Goal: Task Accomplishment & Management: Use online tool/utility

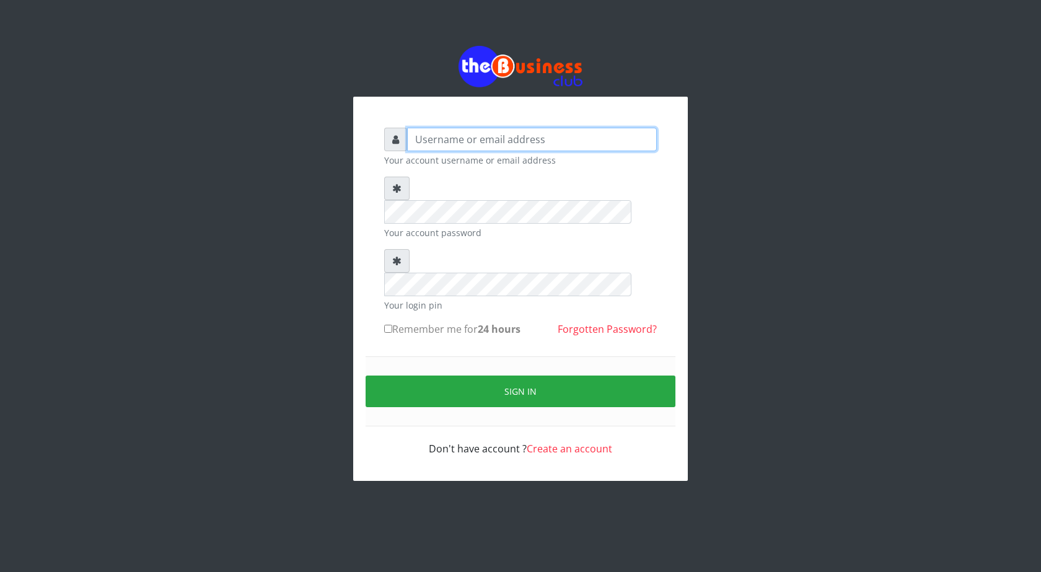
click at [461, 137] on input "text" at bounding box center [532, 140] width 250 height 24
click at [501, 141] on input "text" at bounding box center [532, 140] width 250 height 24
click at [461, 140] on input "ogo" at bounding box center [532, 140] width 250 height 24
type input "ogooluwaireoluwa@gmail.com"
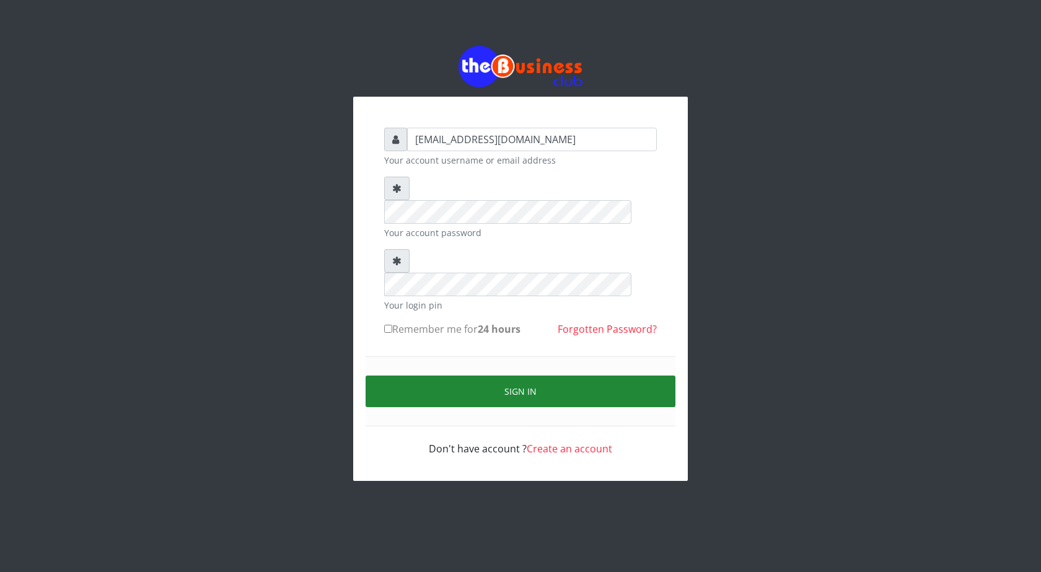
click at [539, 376] on button "Sign in" at bounding box center [521, 392] width 310 height 32
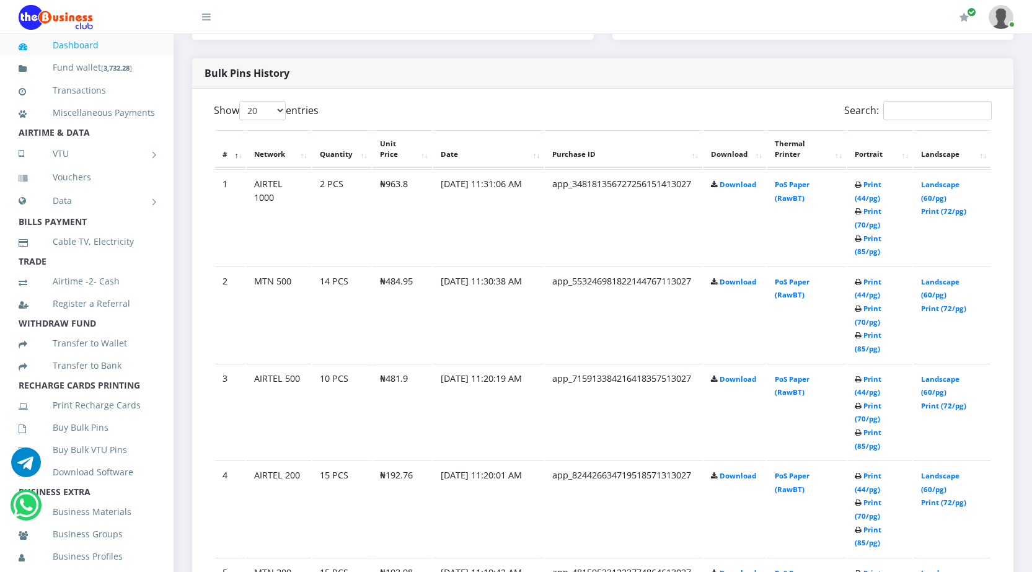
scroll to position [681, 0]
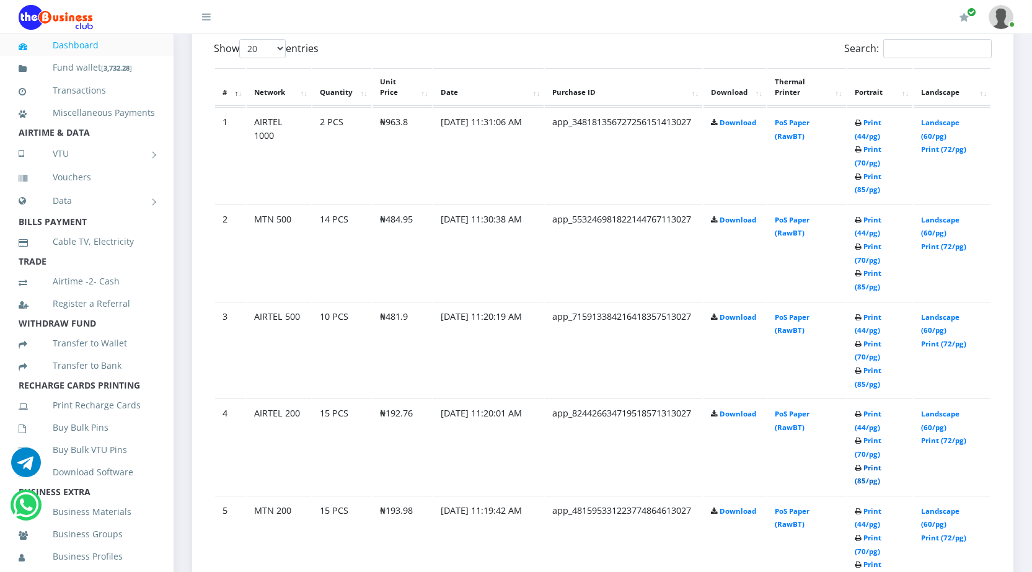
click at [862, 480] on link "Print (85/pg)" at bounding box center [868, 474] width 27 height 23
click at [860, 381] on link "Print (85/pg)" at bounding box center [868, 377] width 27 height 23
click at [859, 283] on link "Print (85/pg)" at bounding box center [868, 279] width 27 height 23
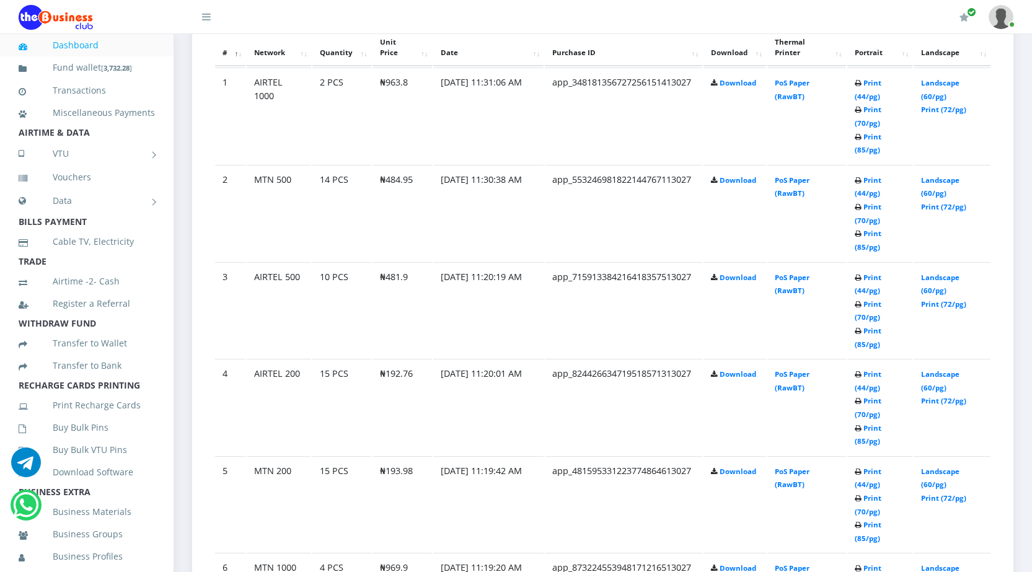
scroll to position [805, 0]
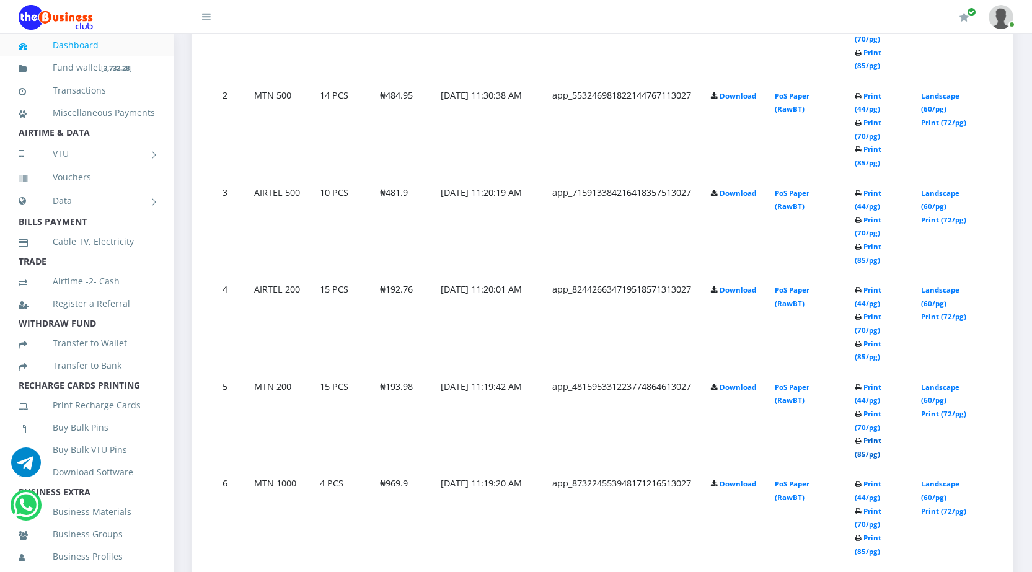
click at [860, 454] on link "Print (85/pg)" at bounding box center [868, 447] width 27 height 23
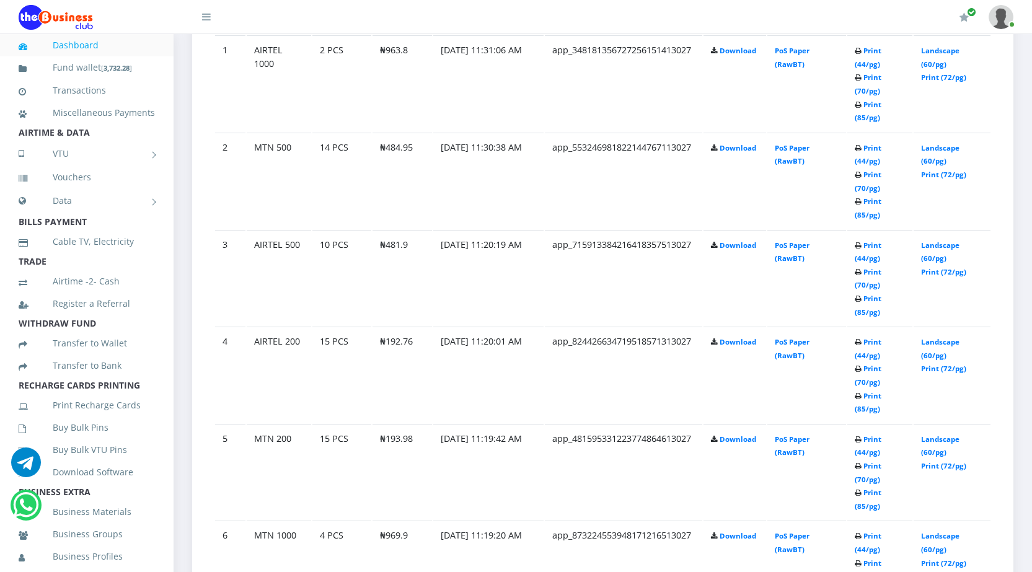
scroll to position [805, 0]
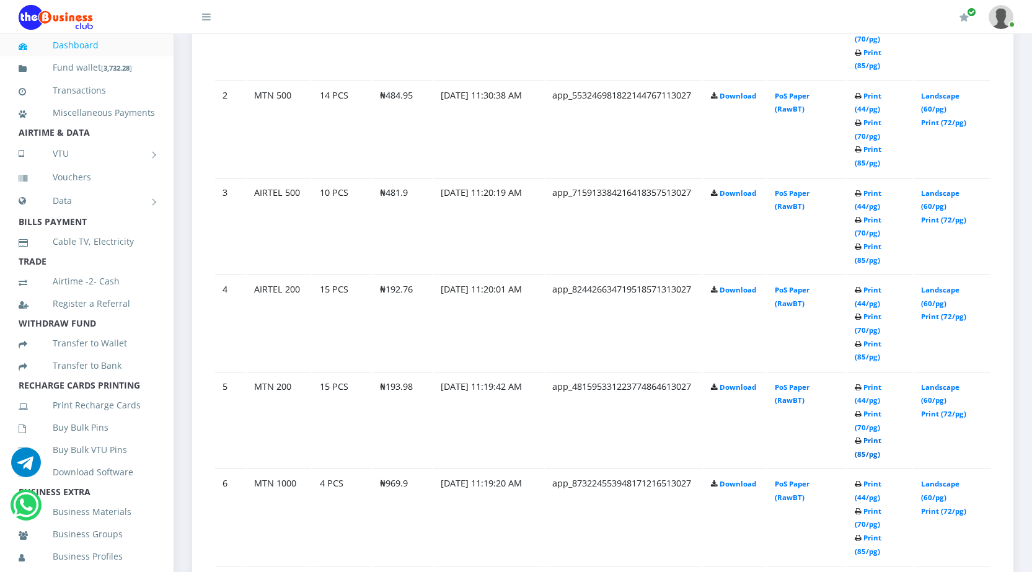
click at [860, 454] on link "Print (85/pg)" at bounding box center [868, 447] width 27 height 23
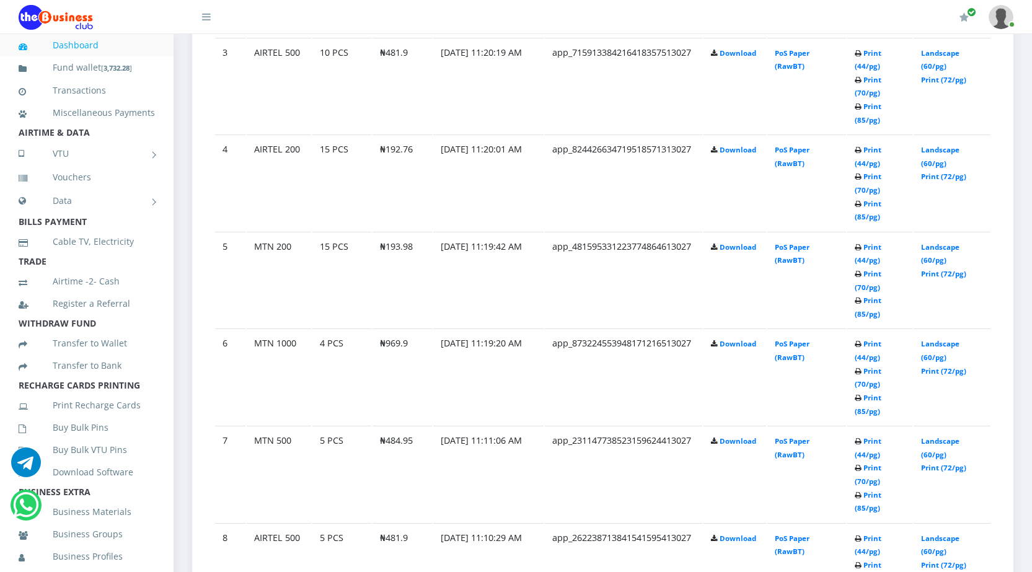
scroll to position [991, 0]
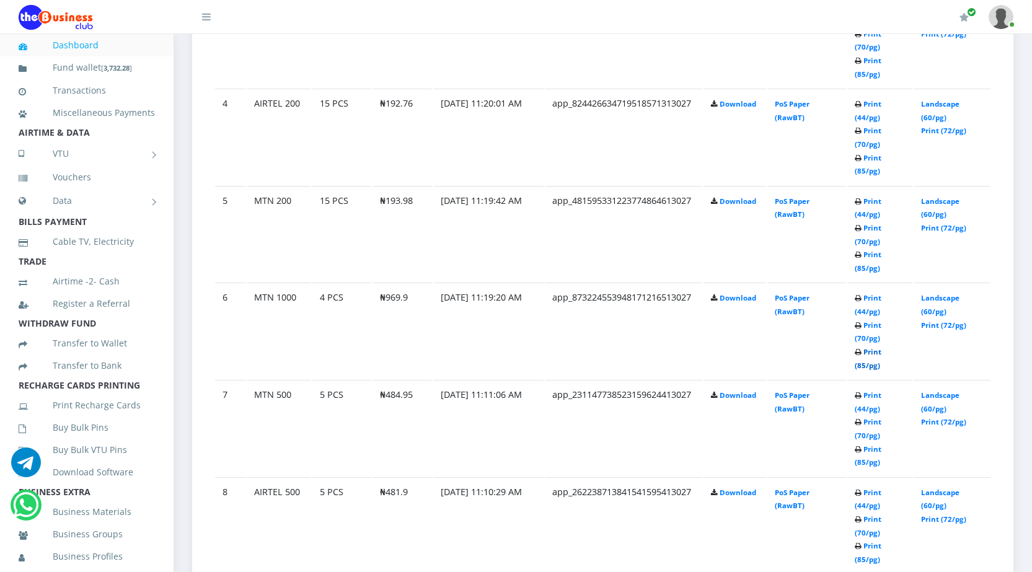
click at [863, 362] on link "Print (85/pg)" at bounding box center [868, 358] width 27 height 23
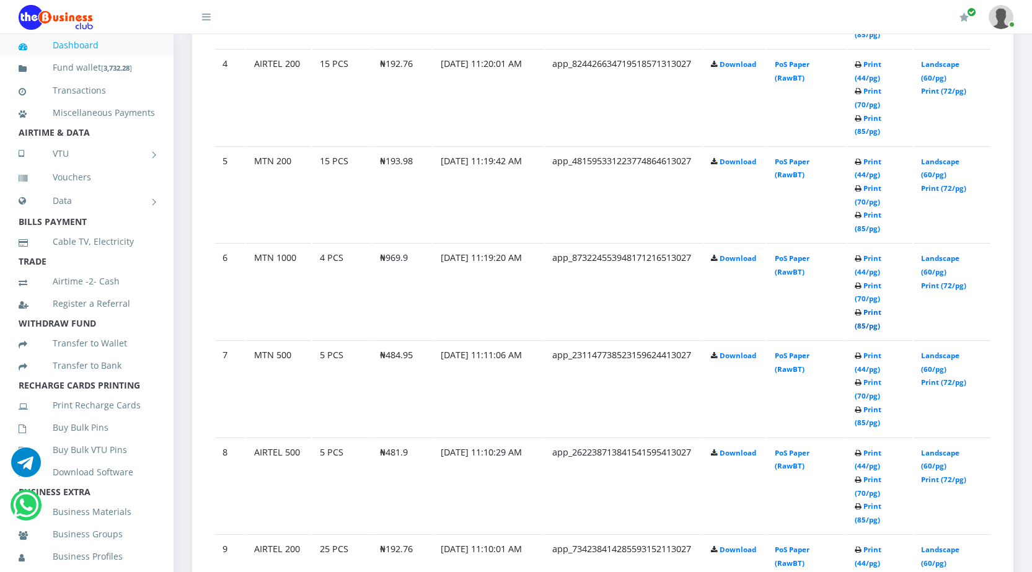
scroll to position [1052, 0]
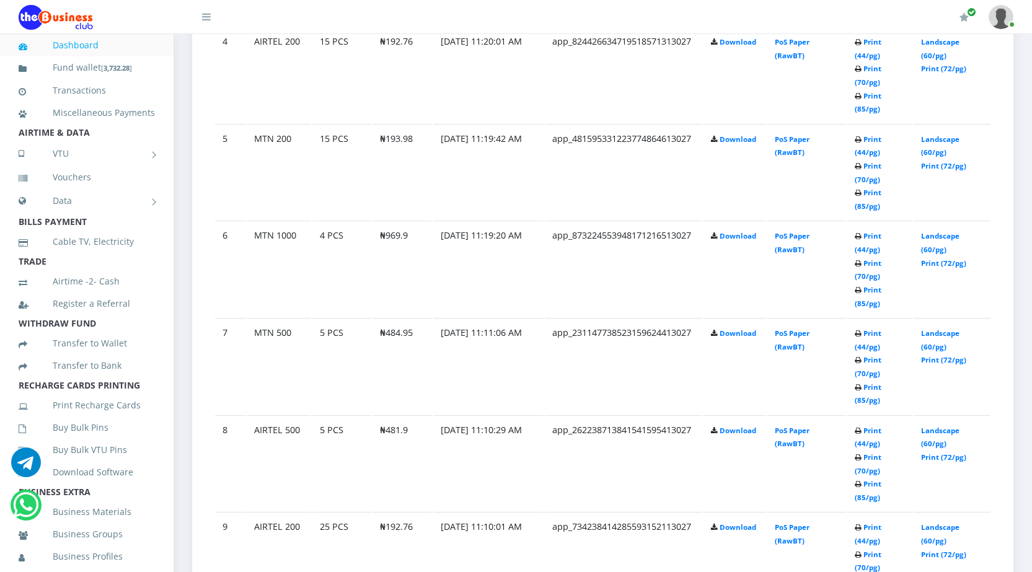
click at [618, 472] on td "app_262238713841541595413027" at bounding box center [623, 463] width 157 height 96
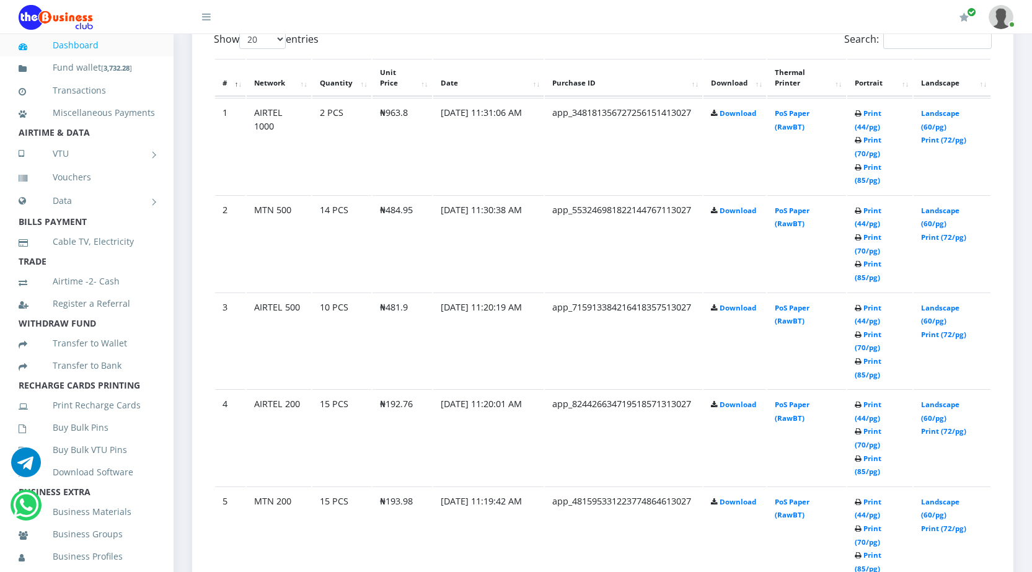
scroll to position [681, 0]
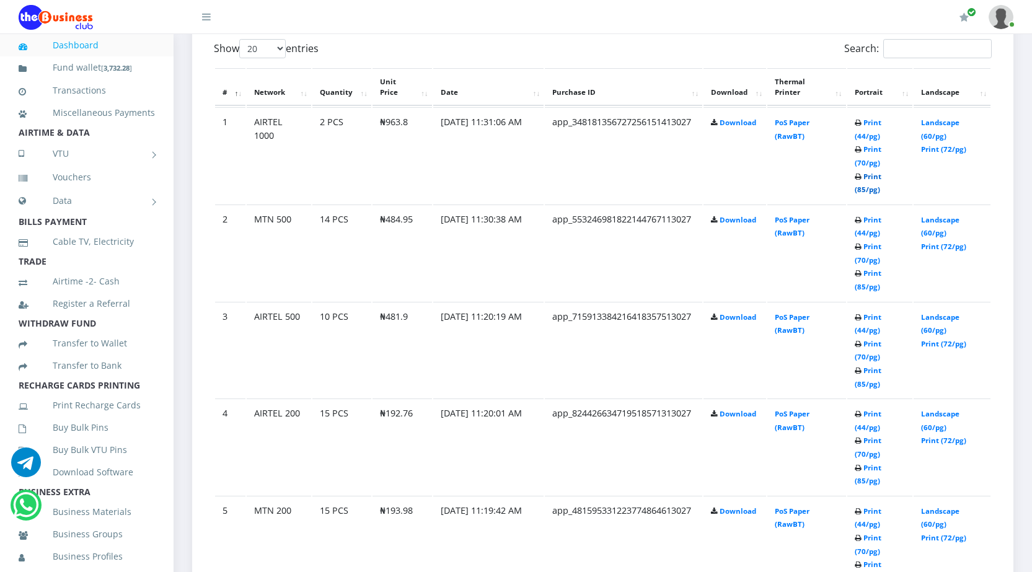
click at [861, 188] on link "Print (85/pg)" at bounding box center [868, 183] width 27 height 23
